Goal: Task Accomplishment & Management: Complete application form

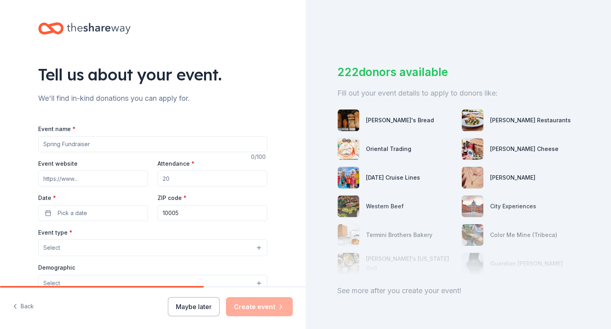
click at [109, 147] on input "Event name *" at bounding box center [152, 144] width 229 height 16
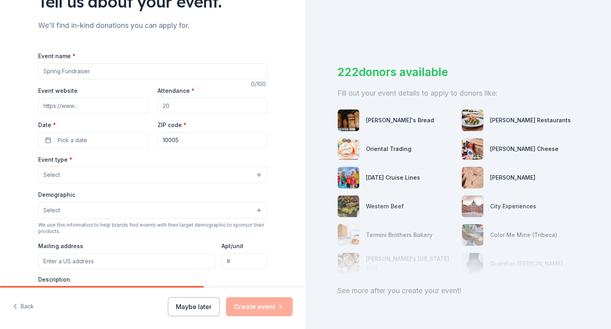
click at [109, 146] on button "Pick a date" at bounding box center [93, 140] width 110 height 16
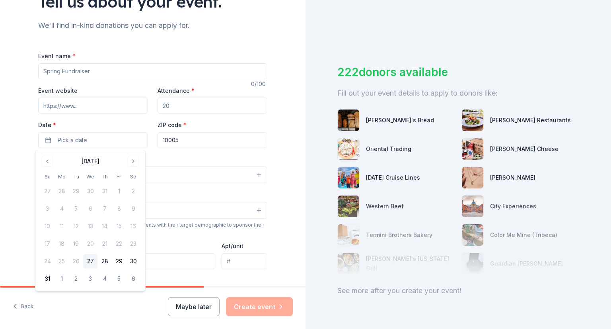
click at [3, 187] on div "Tell us about your event. We'll find in-kind donations you can apply for. Event…" at bounding box center [153, 192] width 306 height 530
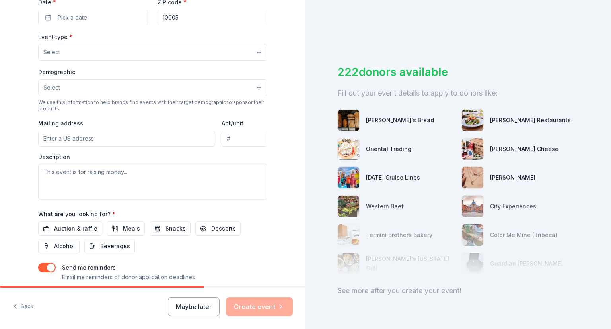
scroll to position [244, 0]
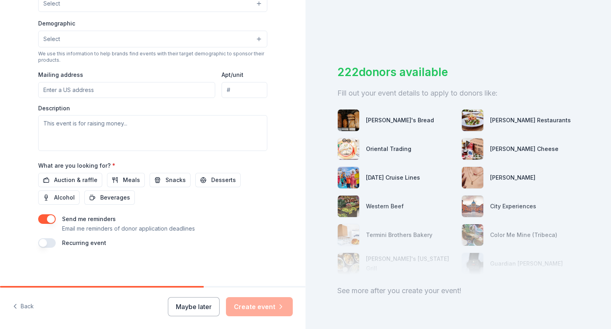
click at [49, 239] on button "button" at bounding box center [47, 243] width 18 height 10
click at [103, 271] on button "[DATE]" at bounding box center [82, 267] width 41 height 16
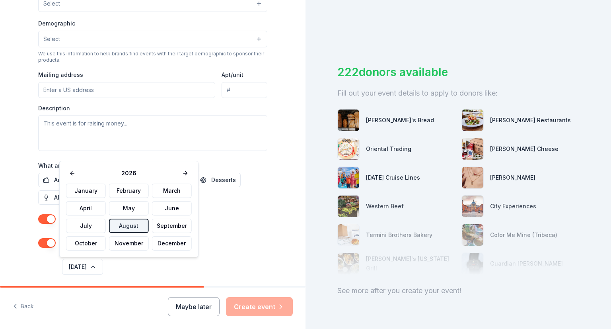
click at [74, 172] on button at bounding box center [72, 172] width 13 height 11
click at [164, 226] on button "September" at bounding box center [172, 225] width 40 height 14
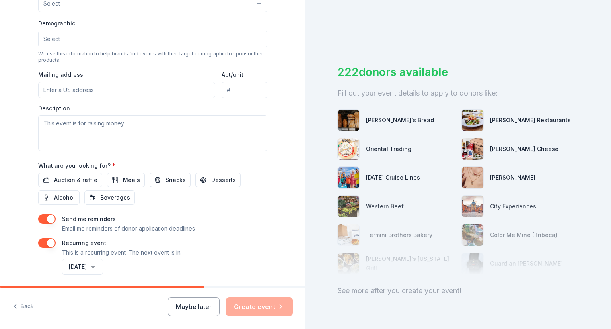
click at [103, 269] on button "[DATE]" at bounding box center [82, 267] width 41 height 16
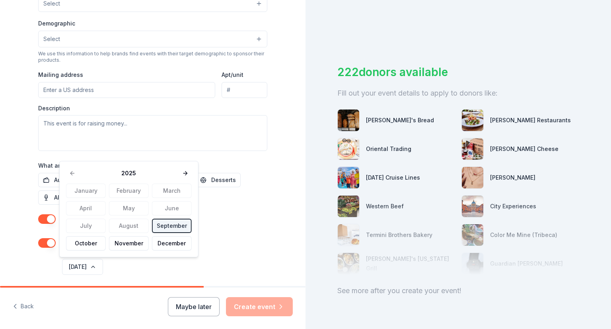
click at [96, 250] on div "[DATE] February March April May June July August September October November Dec…" at bounding box center [128, 209] width 139 height 96
click at [95, 250] on button "October" at bounding box center [86, 243] width 40 height 14
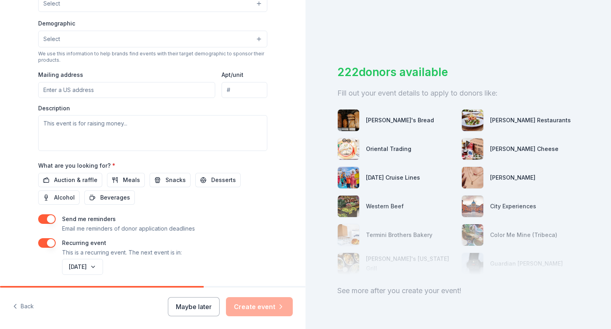
click at [132, 178] on span "Meals" at bounding box center [131, 180] width 17 height 10
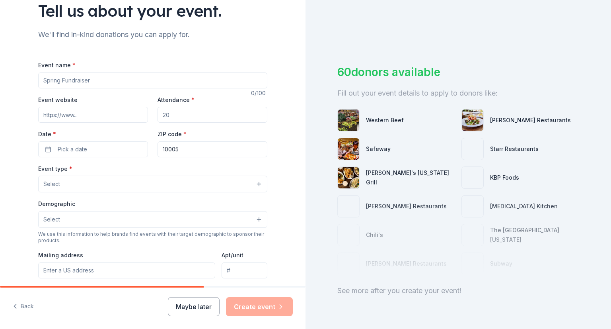
scroll to position [62, 0]
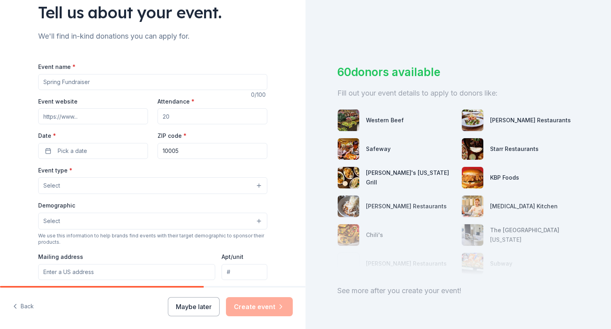
click at [126, 152] on button "Pick a date" at bounding box center [93, 151] width 110 height 16
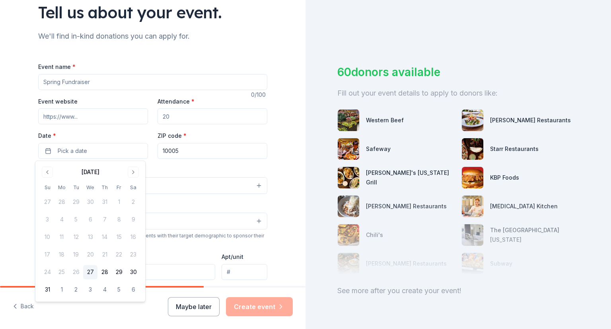
click at [134, 175] on button "Go to next month" at bounding box center [133, 171] width 11 height 11
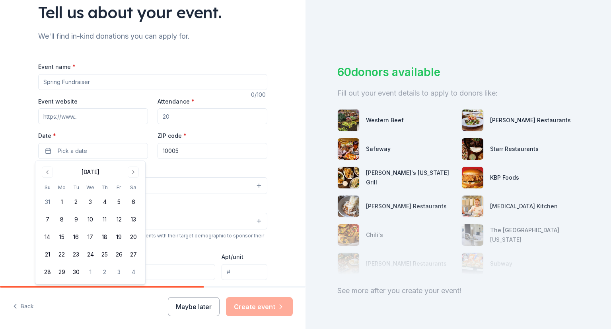
click at [57, 269] on button "29" at bounding box center [62, 272] width 14 height 14
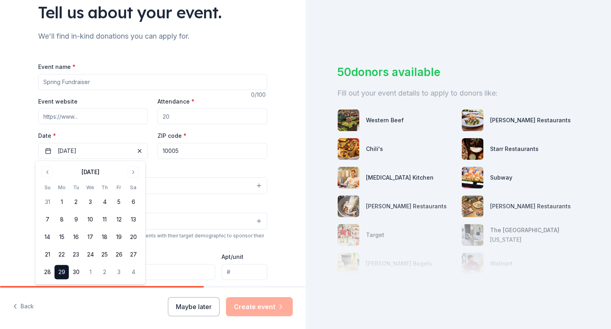
click at [94, 205] on button "3" at bounding box center [90, 202] width 14 height 14
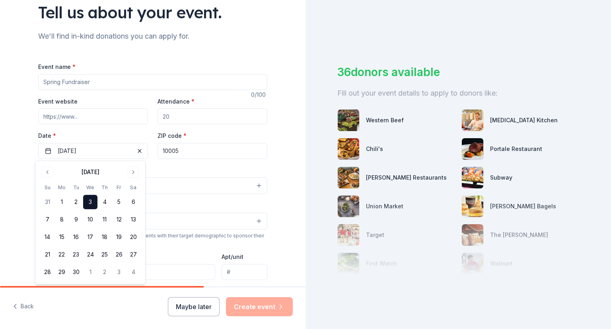
click at [90, 236] on button "17" at bounding box center [90, 237] width 14 height 14
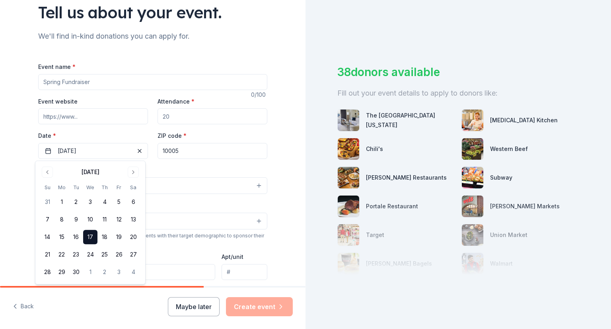
click at [14, 225] on div "Tell us about your event. We'll find in-kind donations you can apply for. Event…" at bounding box center [153, 217] width 306 height 558
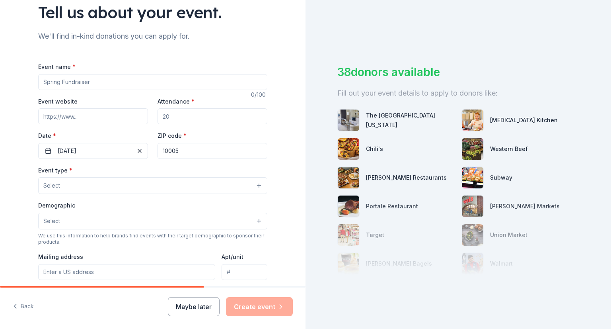
click at [122, 150] on button "[DATE]" at bounding box center [93, 151] width 110 height 16
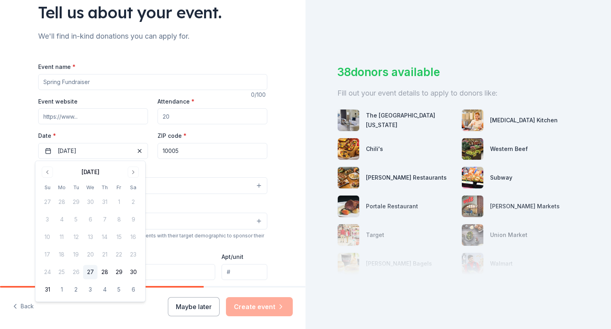
click at [133, 176] on button "Go to next month" at bounding box center [133, 171] width 11 height 11
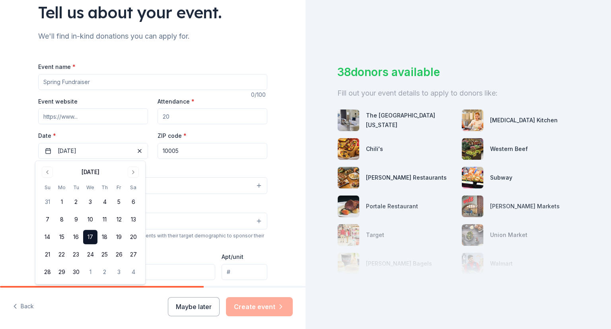
click at [131, 256] on button "27" at bounding box center [133, 254] width 14 height 14
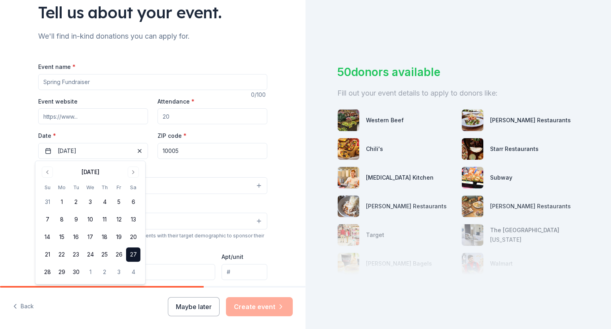
click at [30, 167] on div "Tell us about your event. We'll find in-kind donations you can apply for. Event…" at bounding box center [152, 217] width 255 height 558
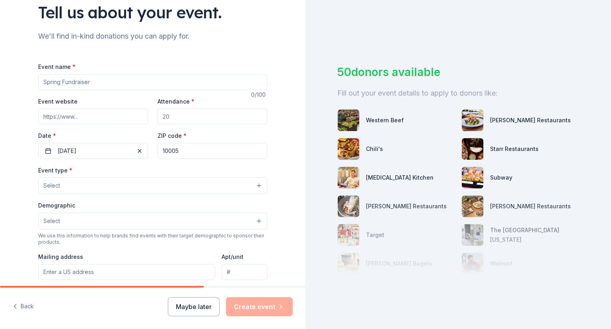
drag, startPoint x: 161, startPoint y: 154, endPoint x: 237, endPoint y: 156, distance: 76.0
click at [237, 156] on input "10005" at bounding box center [213, 151] width 110 height 16
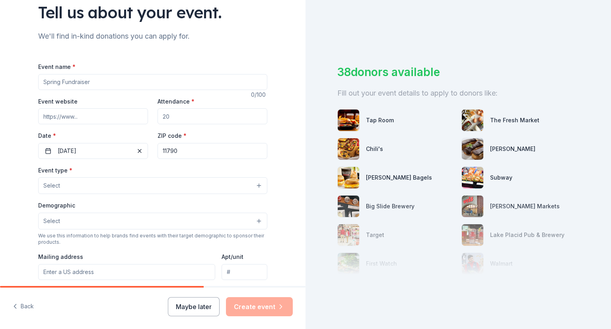
type input "11790"
click at [279, 126] on div "Tell us about your event. We'll find in-kind donations you can apply for. Event…" at bounding box center [153, 217] width 306 height 558
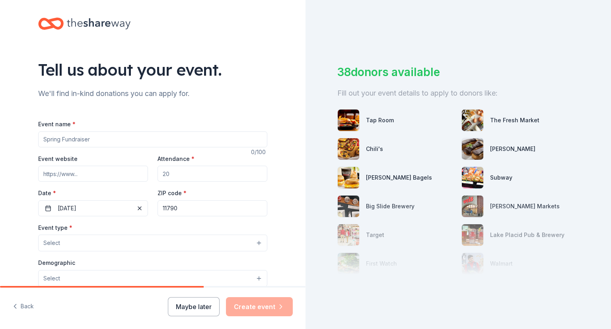
scroll to position [0, 0]
